Goal: Task Accomplishment & Management: Complete application form

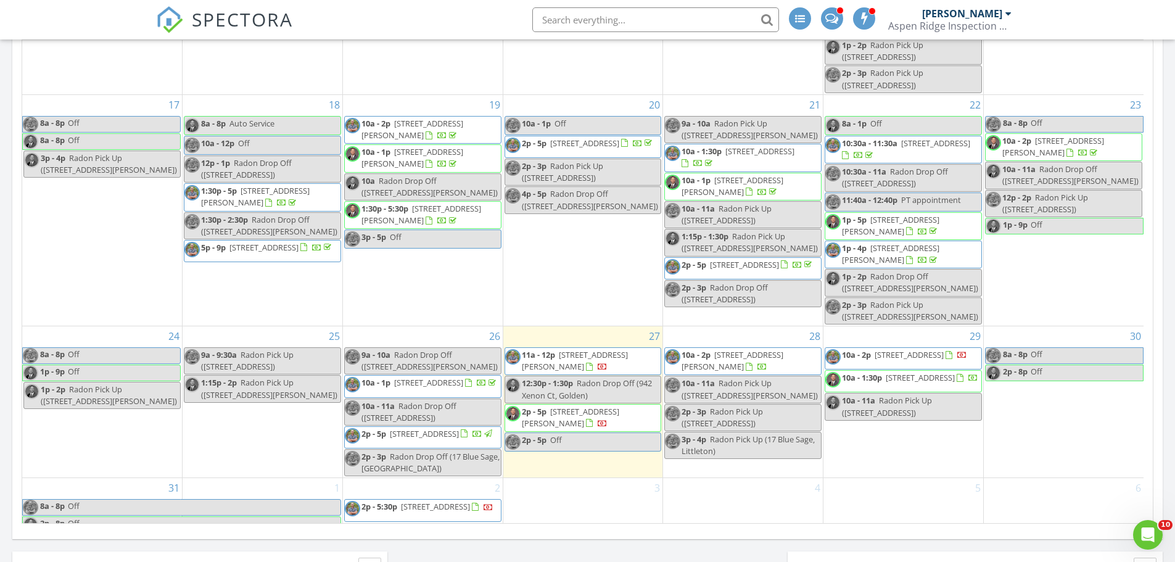
scroll to position [555, 0]
click at [944, 358] on span "12780 W Glasgow Pl , Littleton 80127" at bounding box center [909, 352] width 69 height 11
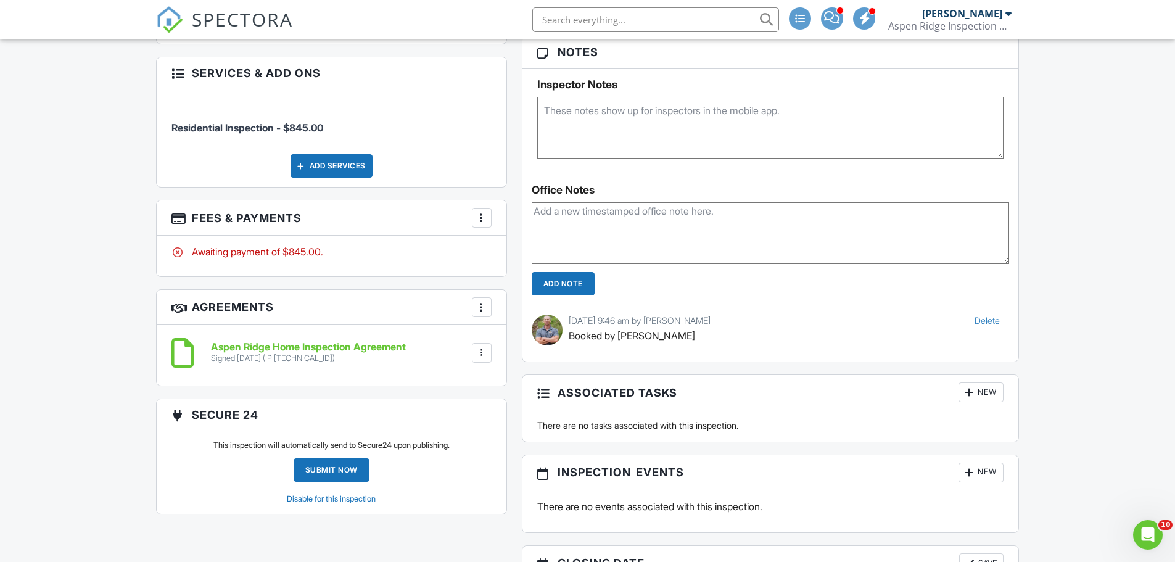
scroll to position [864, 0]
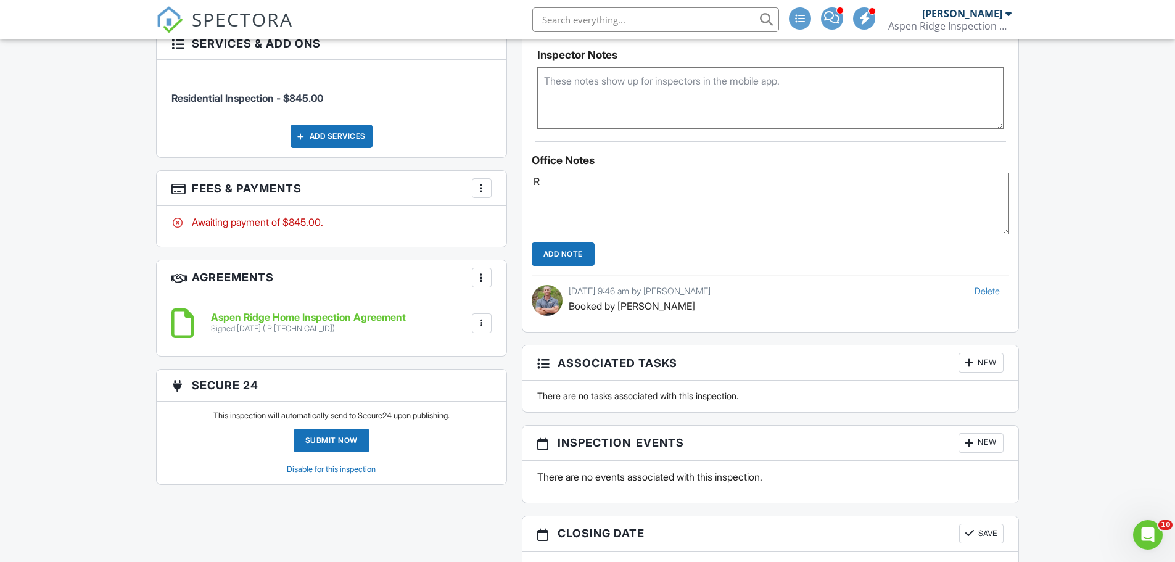
click at [679, 221] on textarea "R" at bounding box center [771, 204] width 478 height 62
type textarea "Requested access. -Allie"
click at [568, 264] on input "Add Note" at bounding box center [563, 253] width 63 height 23
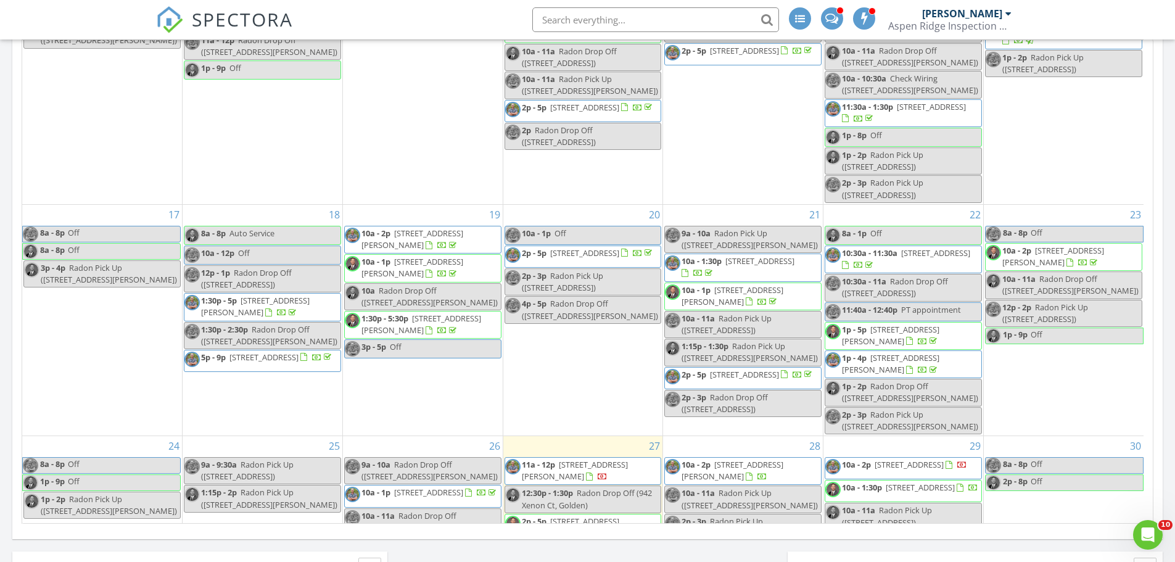
scroll to position [593, 0]
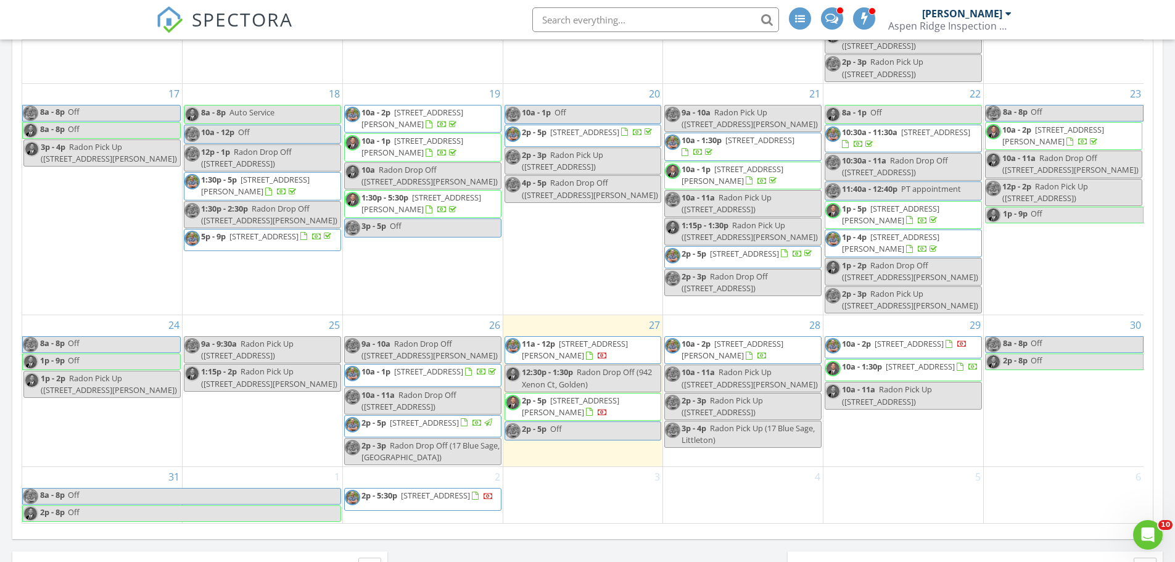
click at [889, 342] on span "12780 W Glasgow Pl , Littleton 80127" at bounding box center [909, 343] width 69 height 11
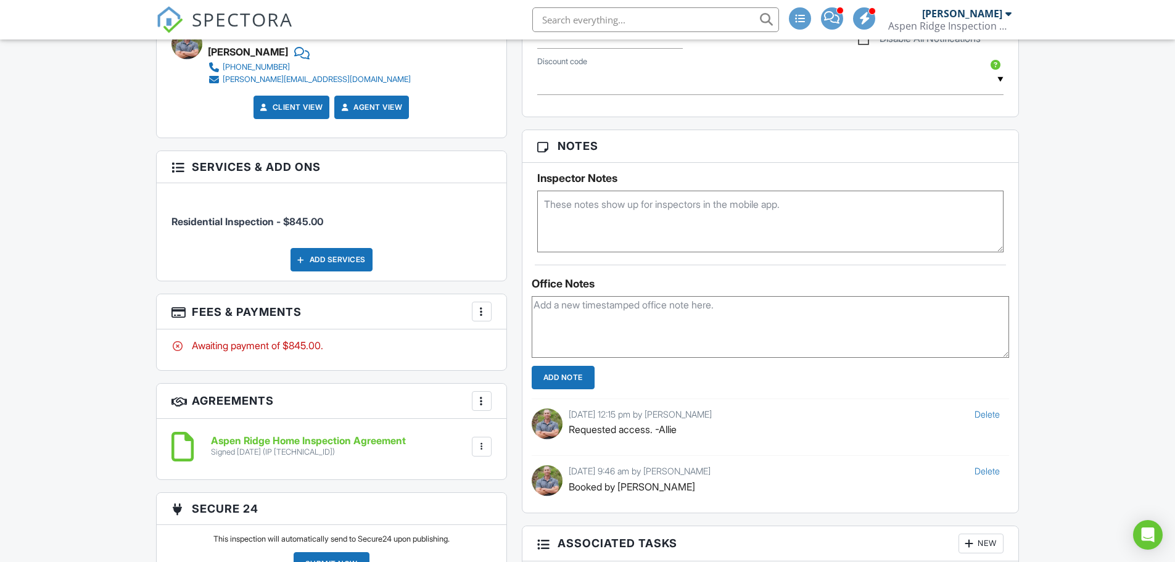
click at [677, 215] on textarea at bounding box center [770, 222] width 467 height 62
type textarea "Home will be open. -Allie"
click at [1091, 226] on div "Dashboard Templates Contacts Metrics Automations Settings Inspections Support C…" at bounding box center [587, 505] width 1175 height 2412
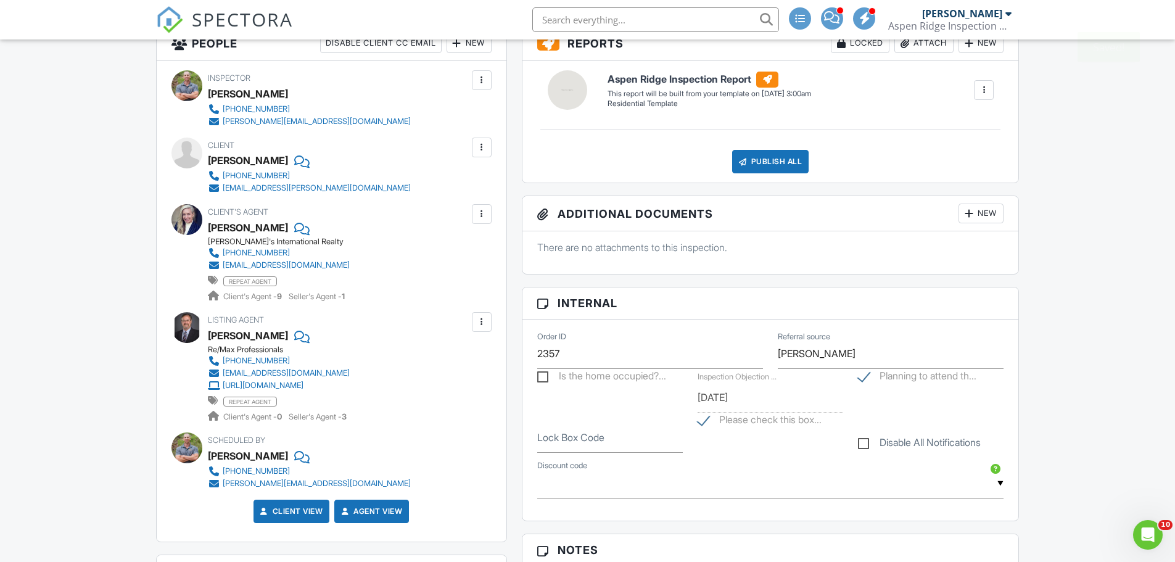
scroll to position [370, 0]
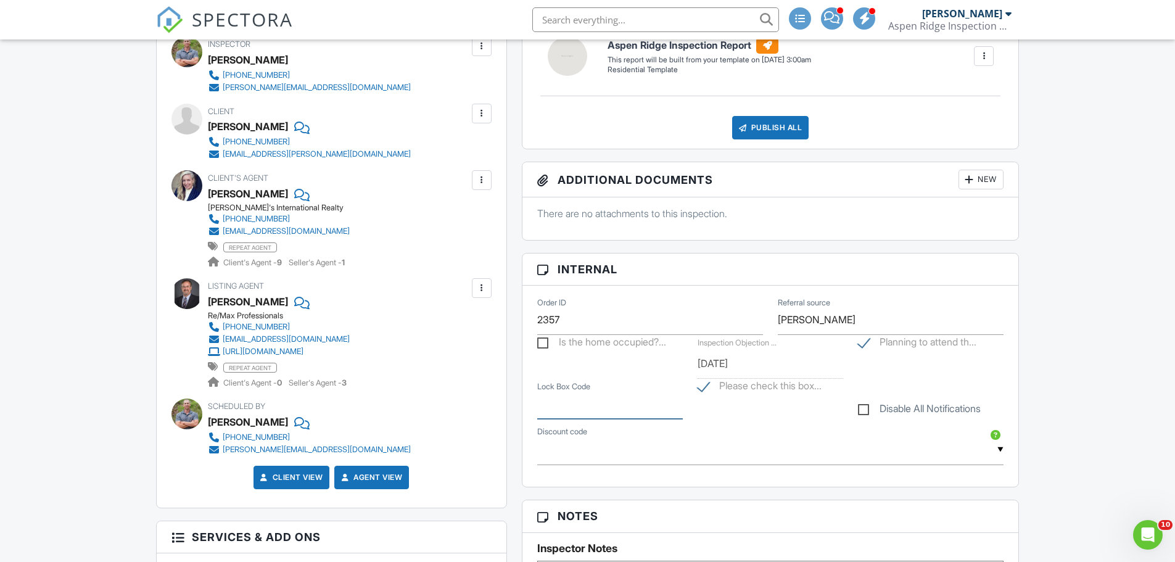
click at [612, 407] on input "Lock Box Code" at bounding box center [610, 404] width 146 height 30
type input "Home Open"
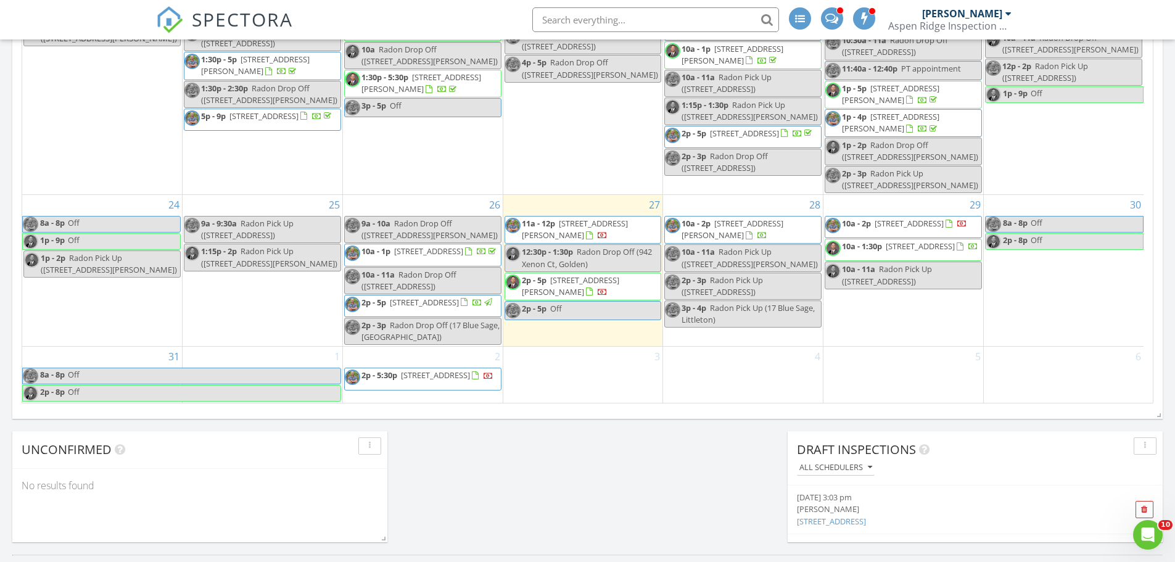
scroll to position [925, 0]
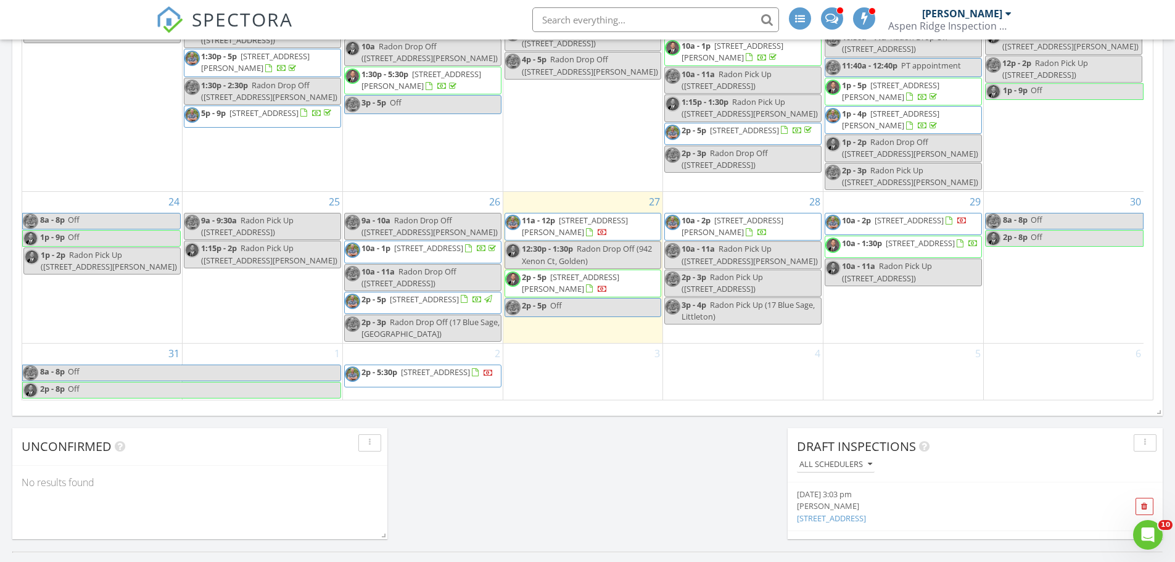
click at [742, 194] on div "28 10a - 2p 6123 Chester Wy, Denver 80238 10a - 11a Radon Pick Up (6123 Chester…" at bounding box center [743, 268] width 160 height 152
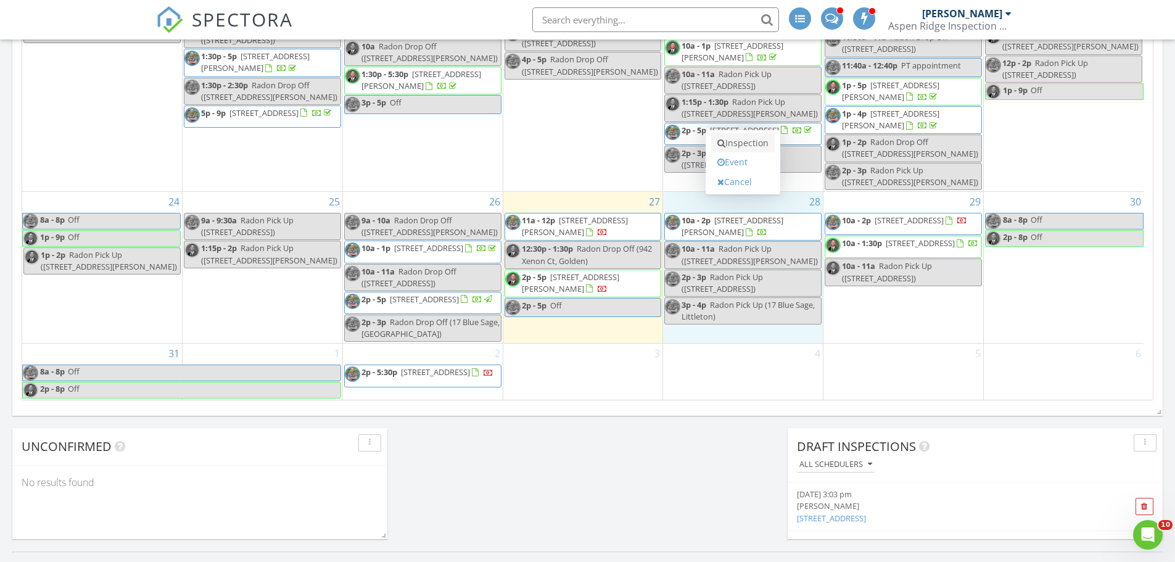
click at [753, 141] on link "Inspection" at bounding box center [743, 143] width 64 height 20
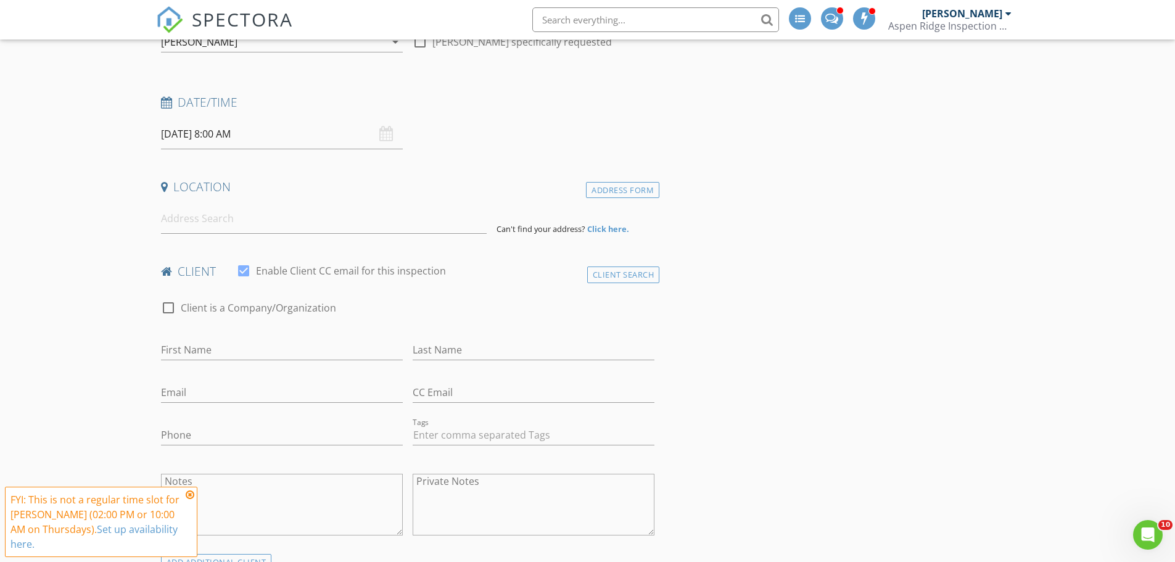
scroll to position [185, 0]
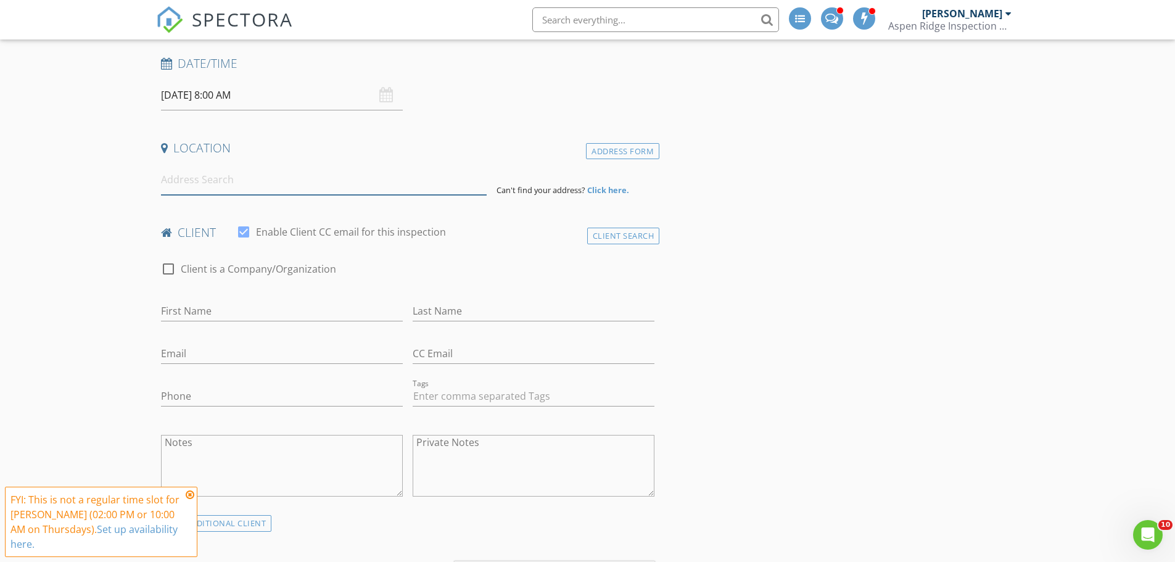
click at [346, 177] on input at bounding box center [324, 180] width 326 height 30
click at [635, 149] on div "Address Form" at bounding box center [622, 151] width 73 height 17
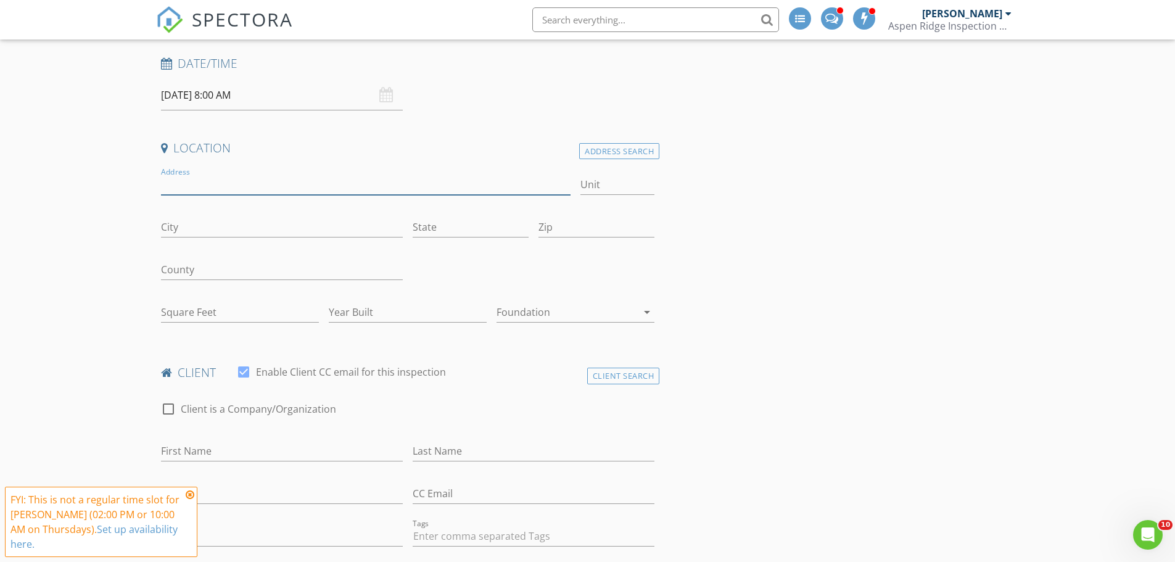
click at [341, 184] on input "Address" at bounding box center [366, 185] width 410 height 20
click at [263, 311] on input "Square Feet" at bounding box center [240, 312] width 158 height 20
type input "1"
type input "2500"
click at [399, 323] on div "Year Built" at bounding box center [408, 318] width 158 height 33
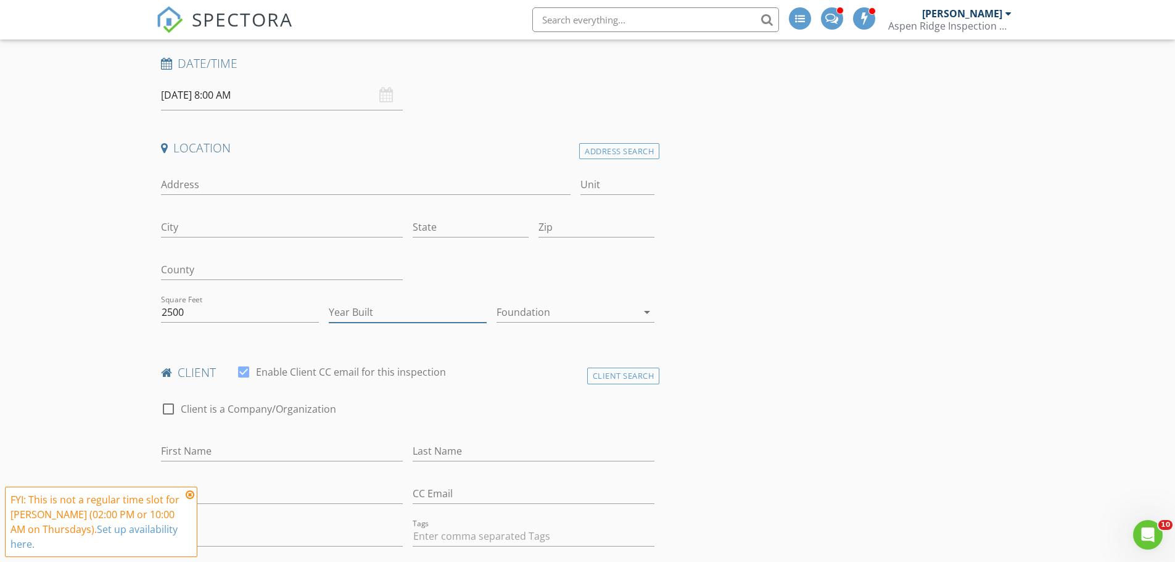
click at [399, 313] on input "Year Built" at bounding box center [408, 312] width 158 height 20
type input "2019"
click at [580, 310] on div at bounding box center [567, 312] width 141 height 20
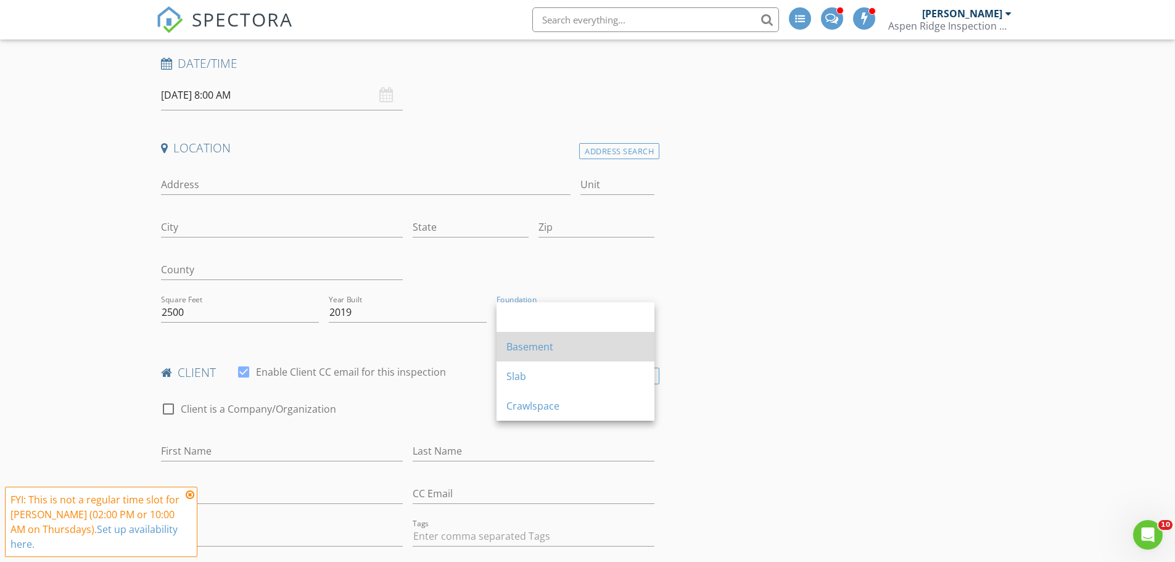
click at [550, 337] on div "Basement" at bounding box center [576, 347] width 138 height 30
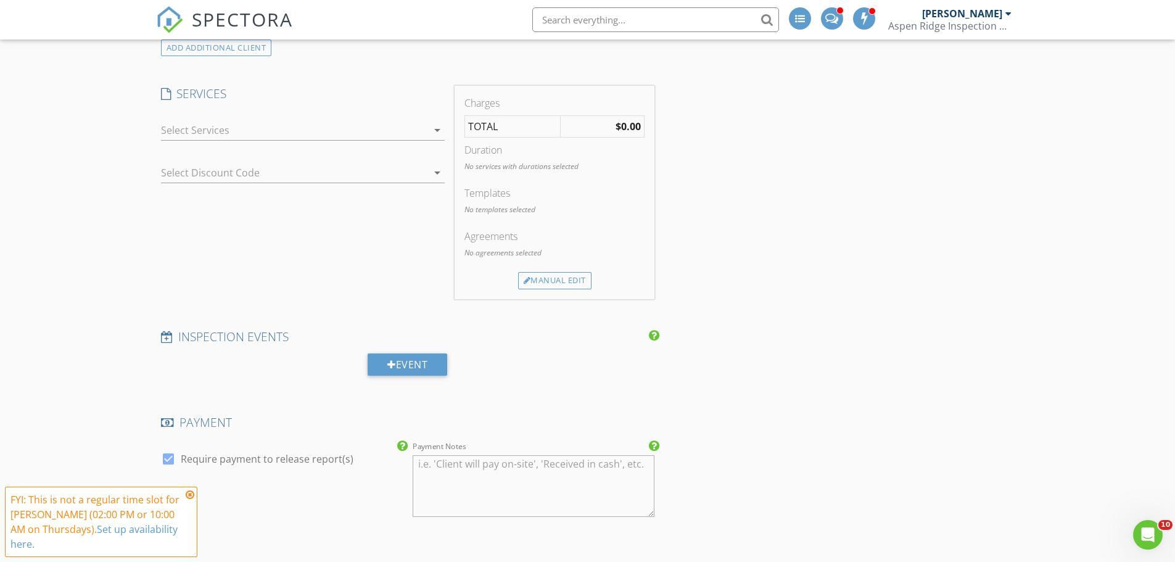
scroll to position [802, 0]
click at [318, 139] on div at bounding box center [294, 129] width 267 height 20
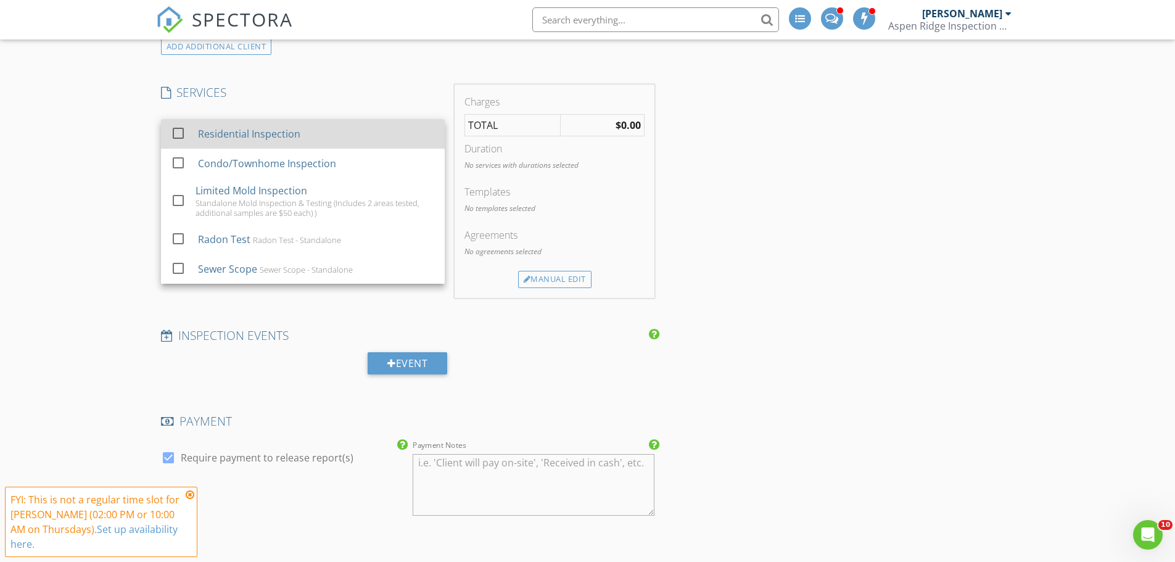
click at [296, 144] on div "Residential Inspection" at bounding box center [315, 134] width 237 height 25
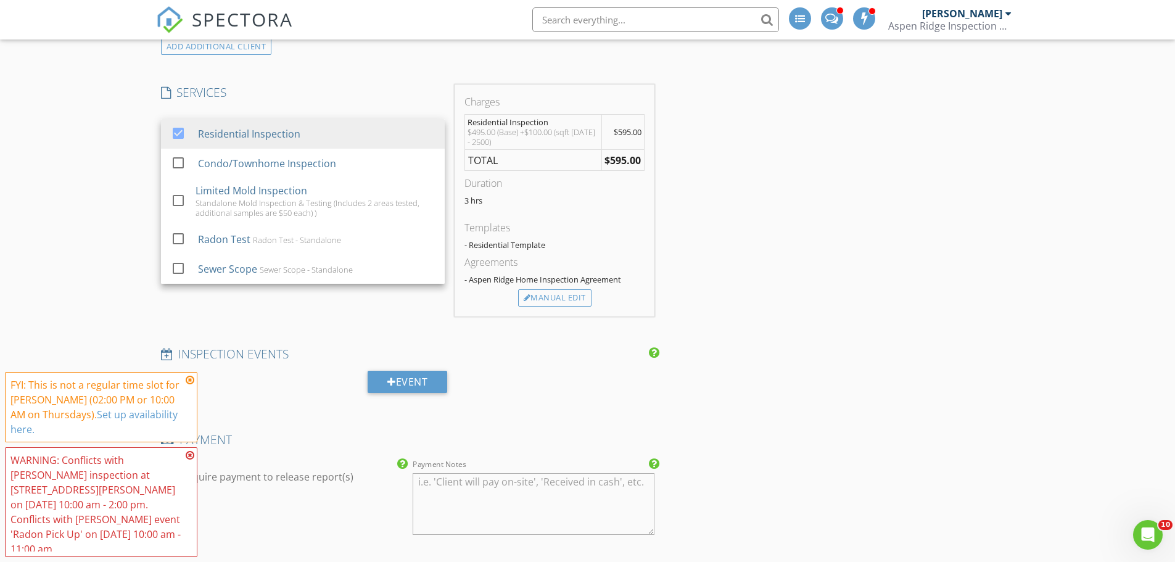
click at [128, 186] on div "New Inspection INSPECTOR(S) check_box Jeff Krause PRIMARY check_box_outline_bla…" at bounding box center [587, 482] width 1175 height 2425
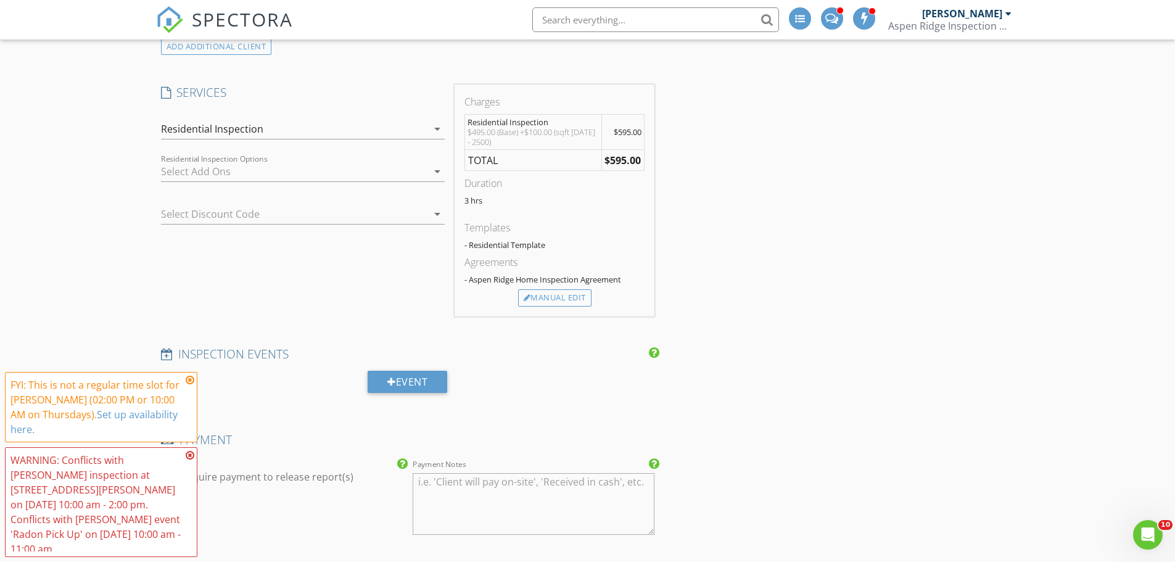
click at [221, 175] on div at bounding box center [294, 172] width 267 height 20
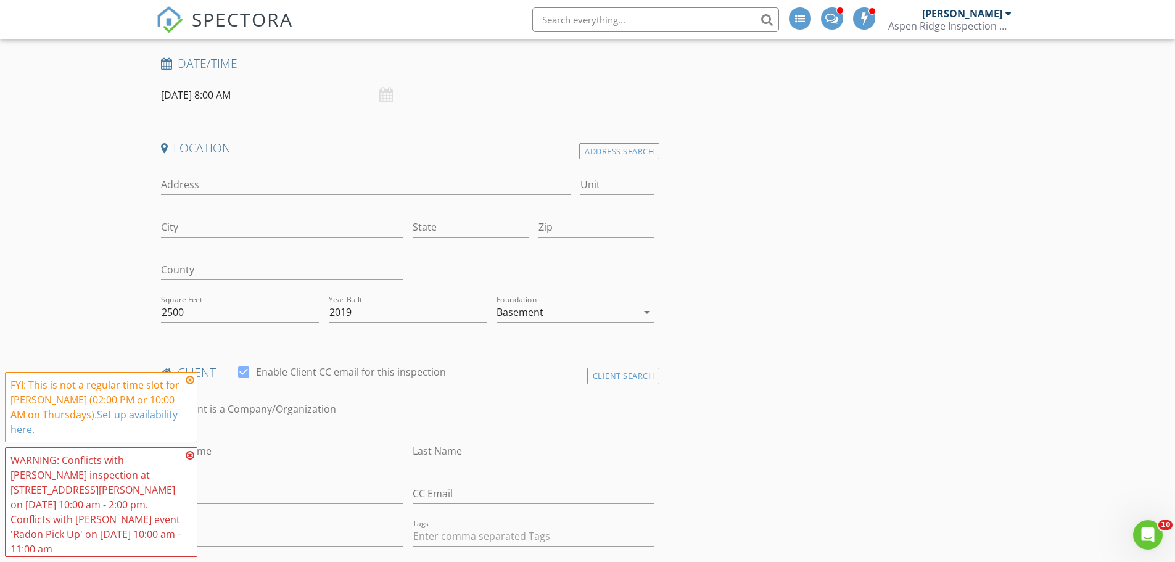
scroll to position [0, 0]
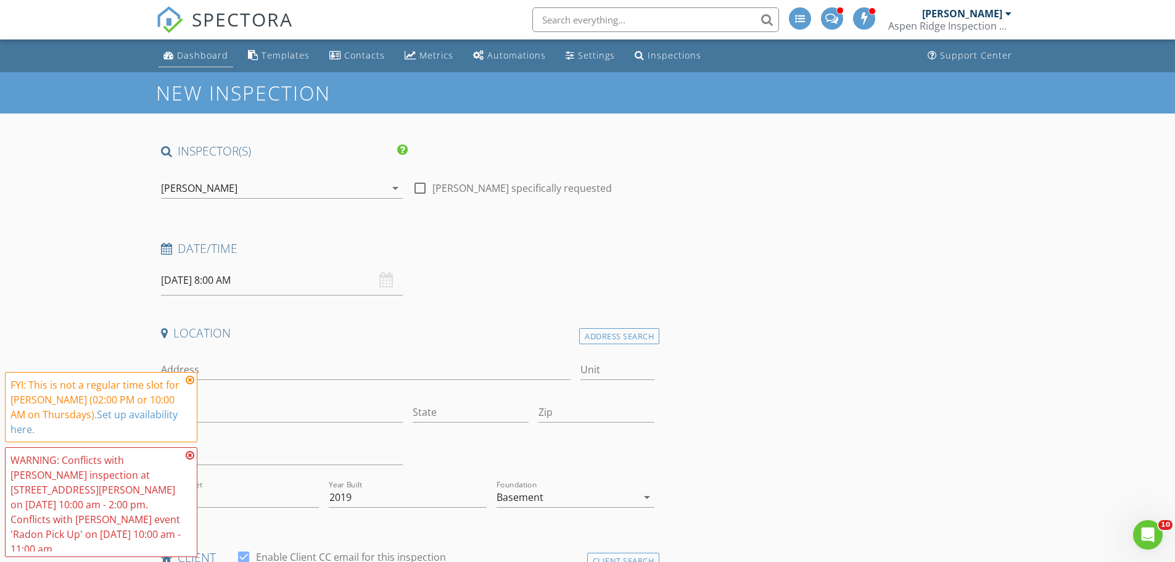
click at [178, 49] on link "Dashboard" at bounding box center [196, 55] width 75 height 23
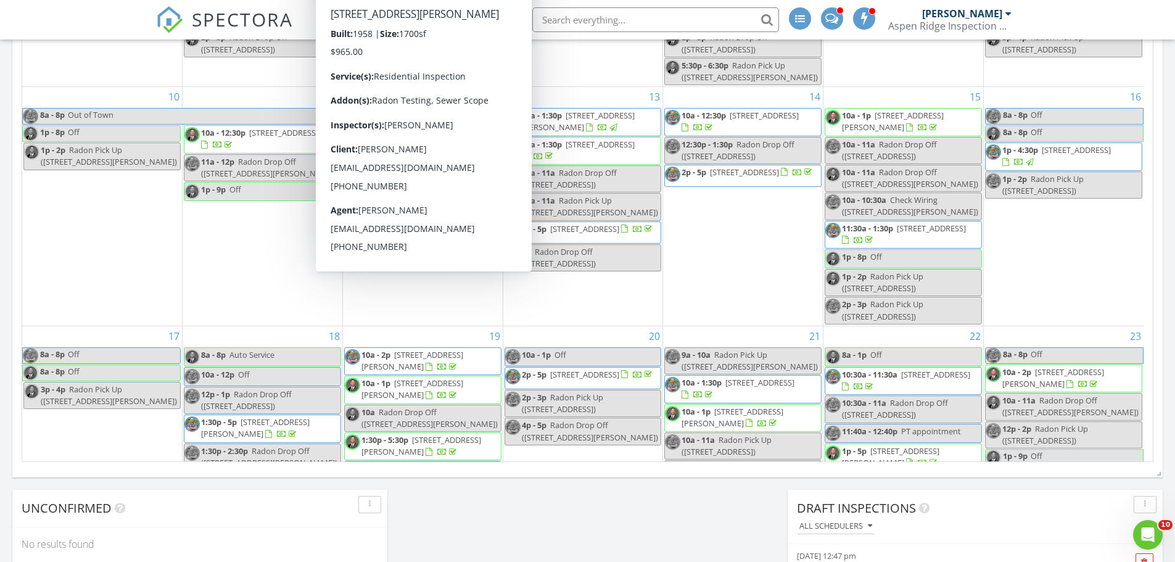
scroll to position [555, 0]
